Goal: Navigation & Orientation: Go to known website

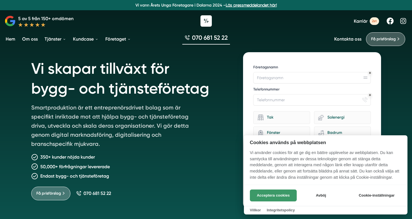
click at [267, 193] on button "Acceptera cookies" at bounding box center [273, 196] width 47 height 12
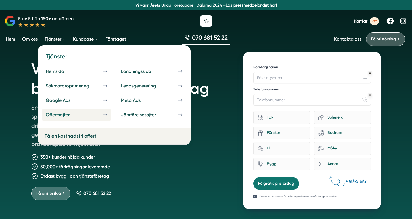
click at [85, 119] on link "Offertsajter" at bounding box center [76, 115] width 68 height 12
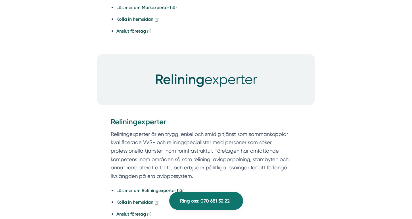
scroll to position [1707, 0]
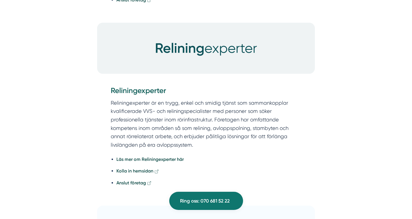
click at [176, 36] on img at bounding box center [206, 48] width 218 height 51
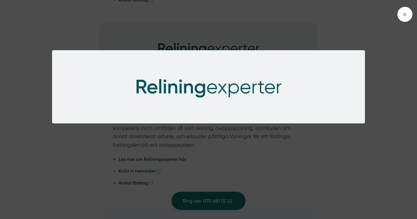
click at [259, 32] on div at bounding box center [208, 109] width 417 height 219
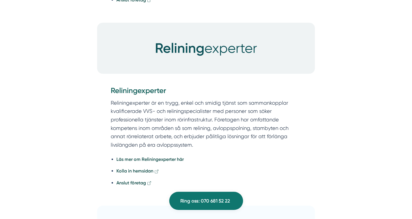
scroll to position [1818, 0]
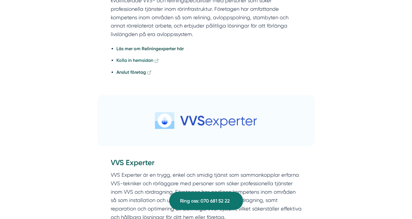
click at [137, 60] on strong "Kolla in hemsidan" at bounding box center [135, 60] width 37 height 5
